Goal: Communication & Community: Connect with others

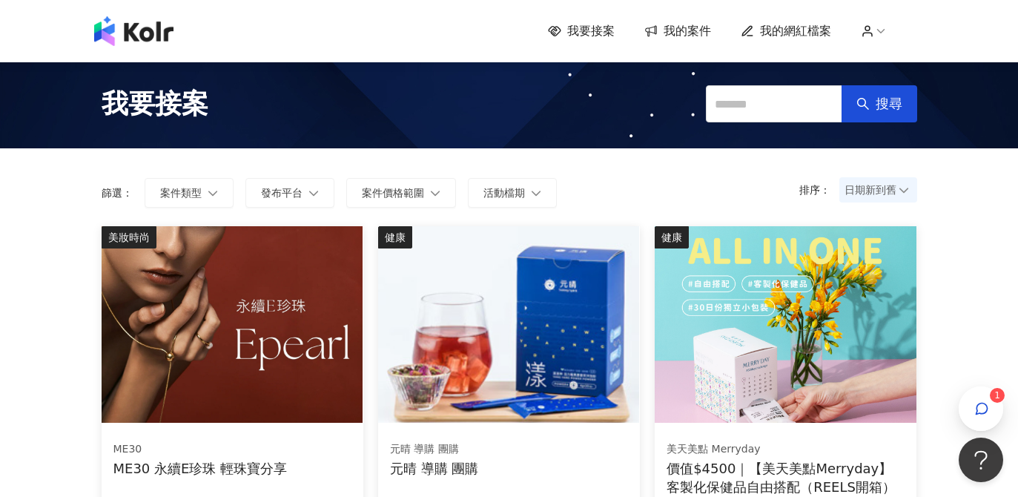
click at [651, 35] on icon at bounding box center [651, 30] width 13 height 13
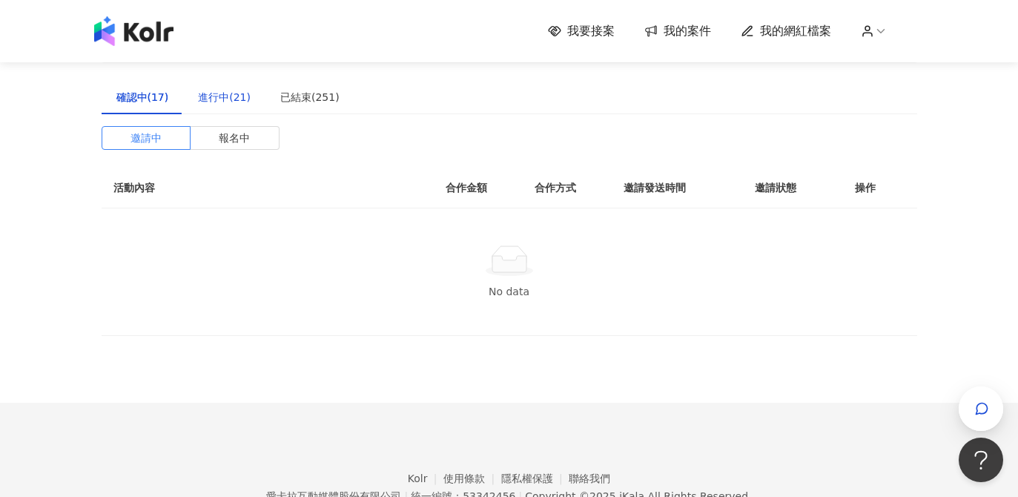
click at [214, 98] on div "進行中(21)" at bounding box center [224, 97] width 53 height 16
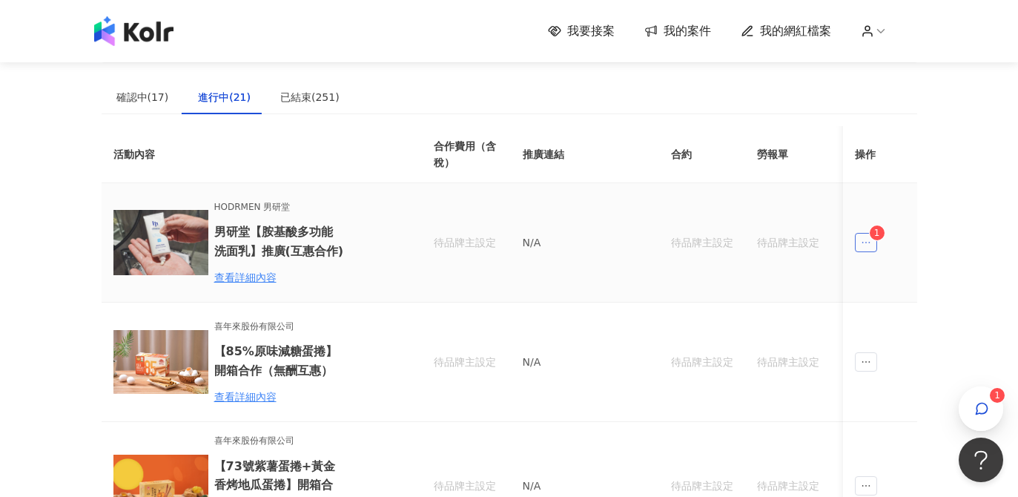
click at [867, 245] on icon "ellipsis" at bounding box center [866, 242] width 10 height 10
click at [883, 303] on div "傳訊 1" at bounding box center [895, 309] width 56 height 16
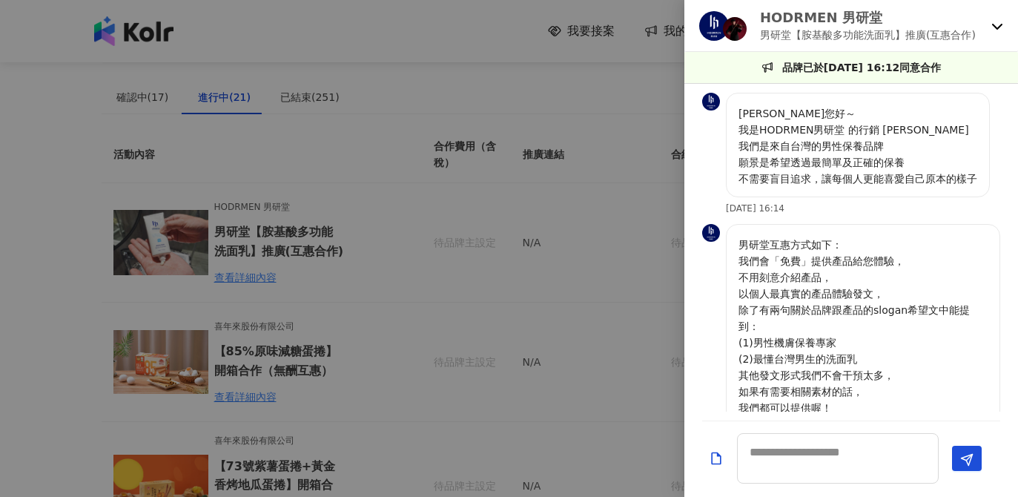
scroll to position [432, 0]
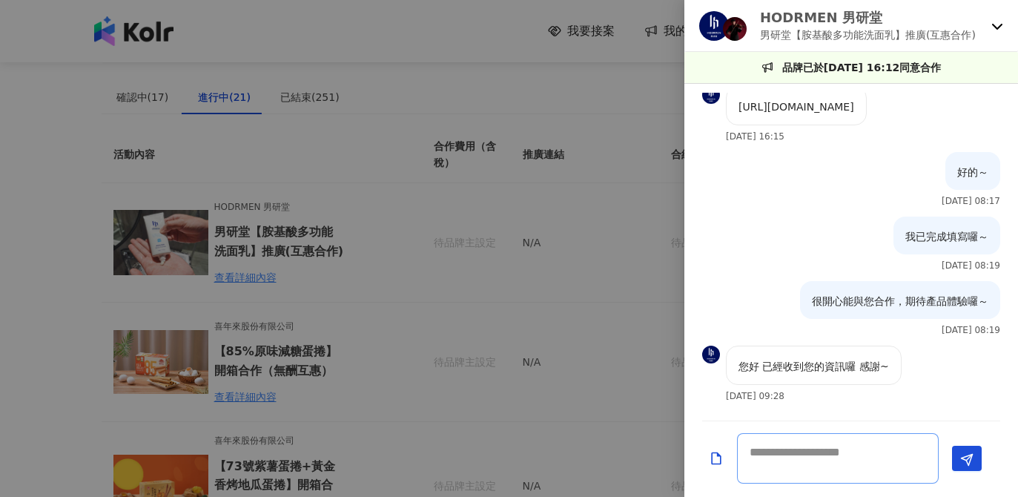
click at [799, 474] on textarea at bounding box center [838, 458] width 202 height 50
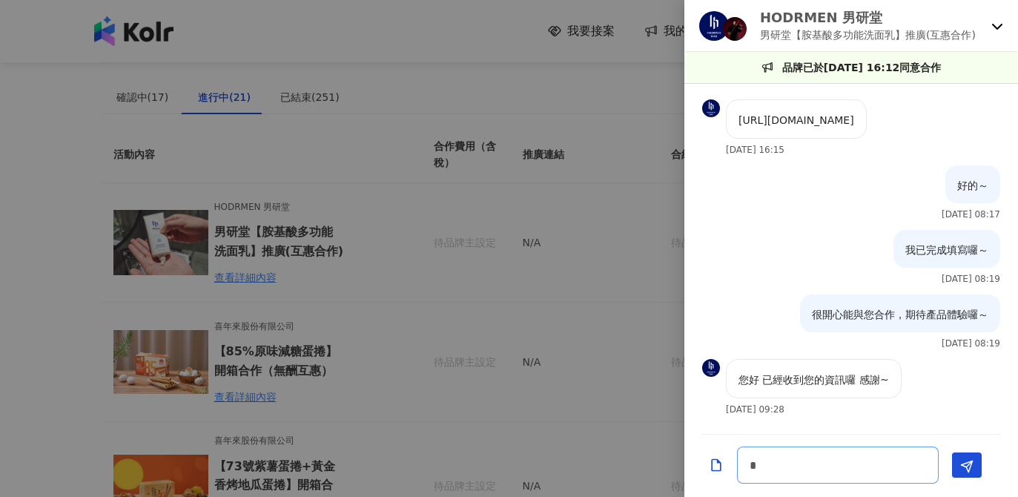
scroll to position [419, 0]
type textarea "********"
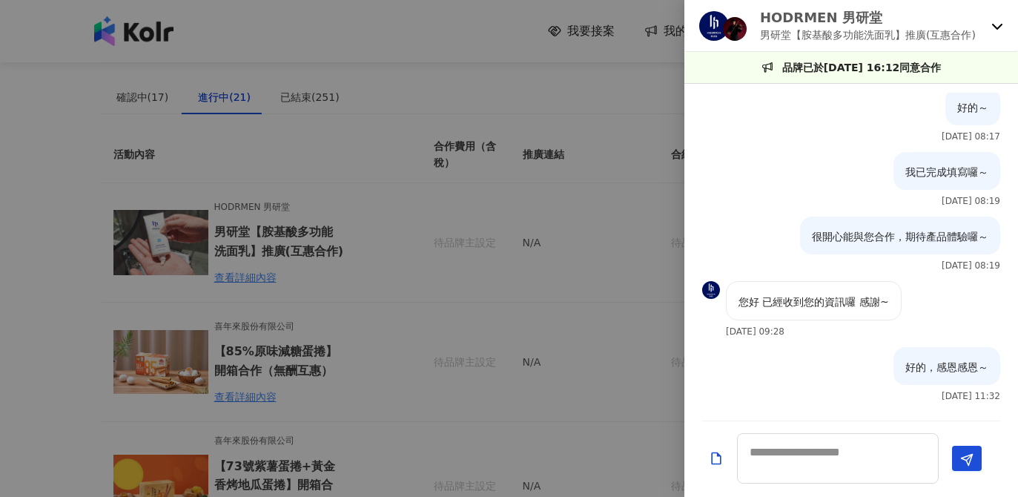
click at [533, 378] on div at bounding box center [509, 248] width 1018 height 497
